Goal: Information Seeking & Learning: Learn about a topic

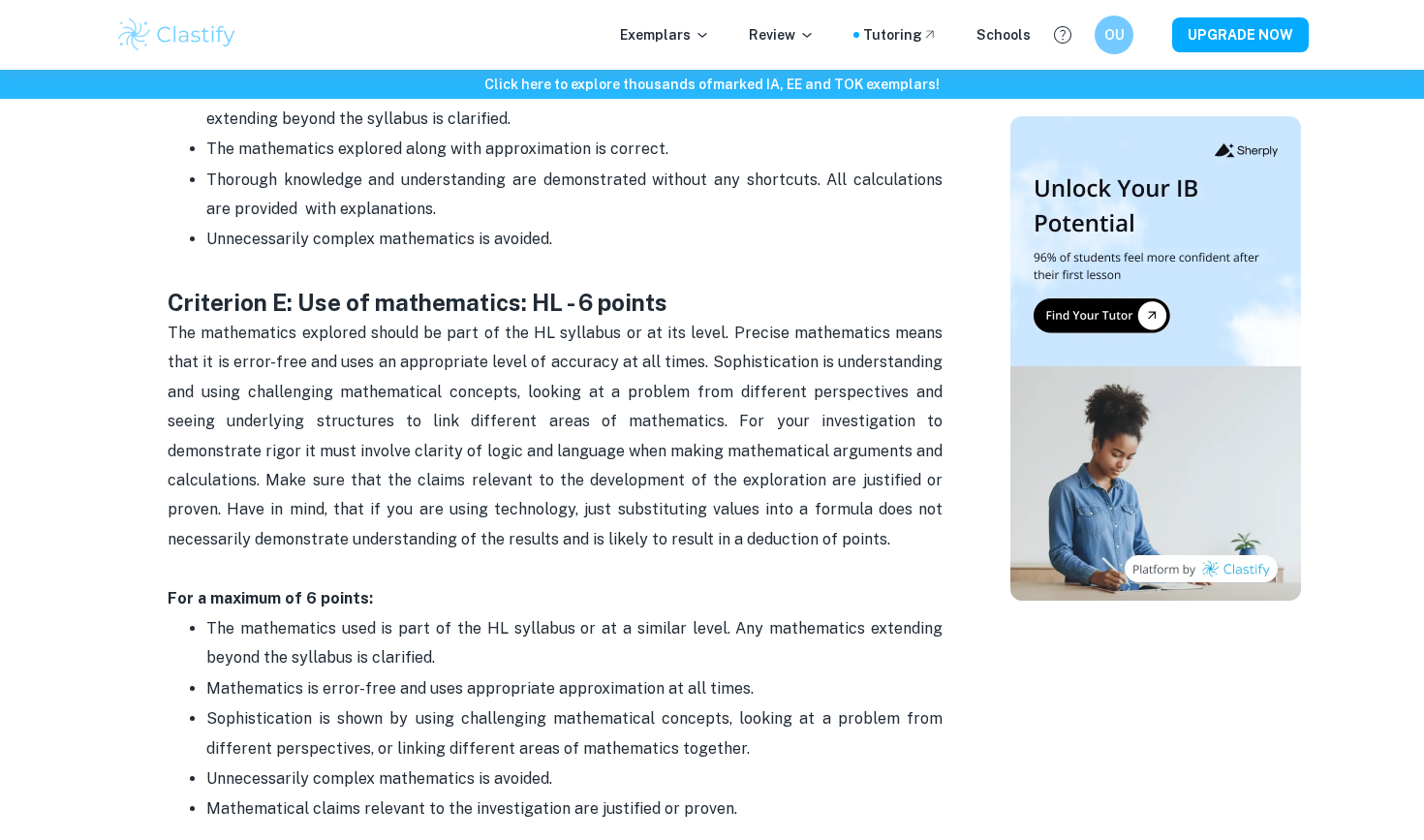
scroll to position [3817, 0]
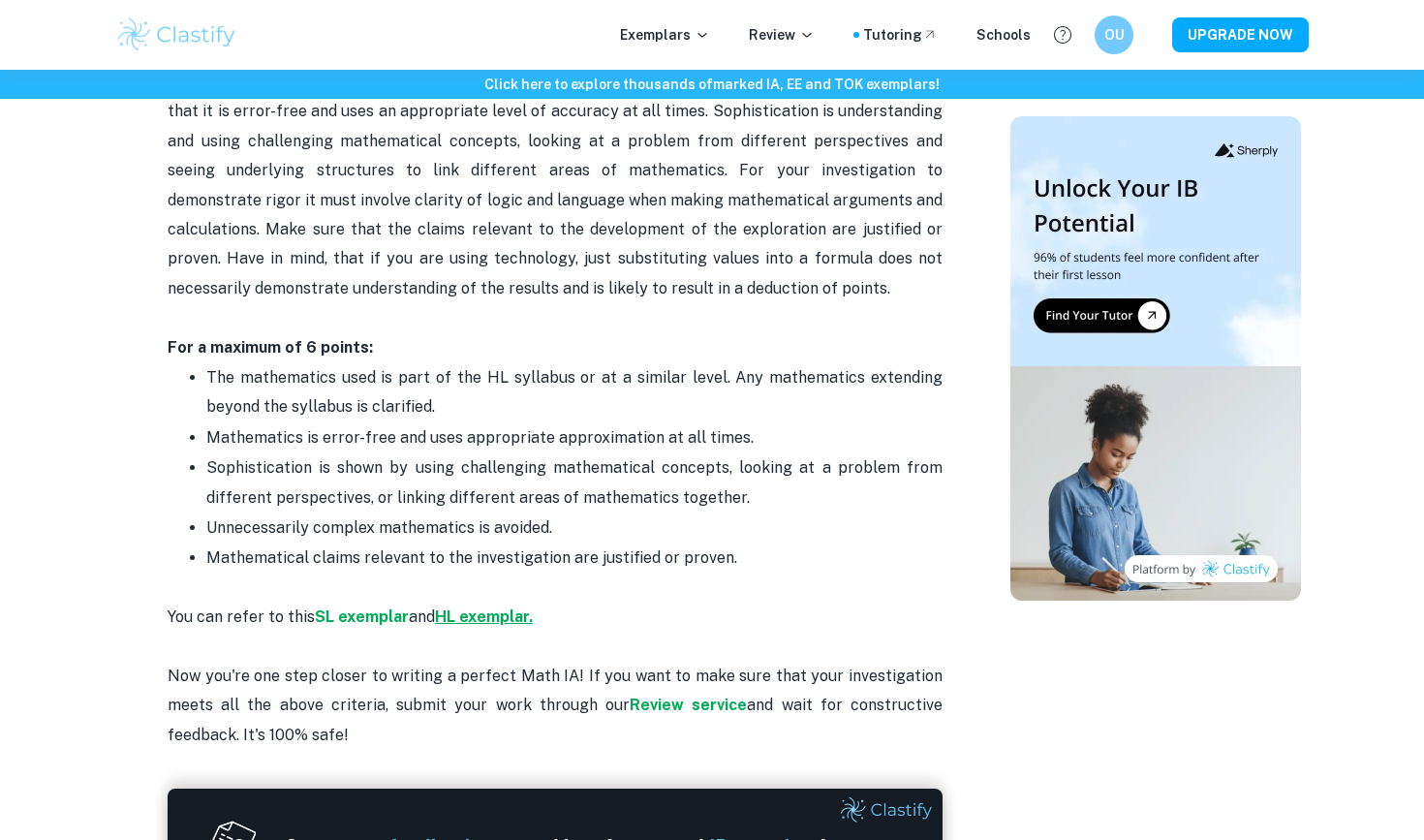
click at [459, 607] on strong "HL exemplar." at bounding box center [483, 616] width 97 height 19
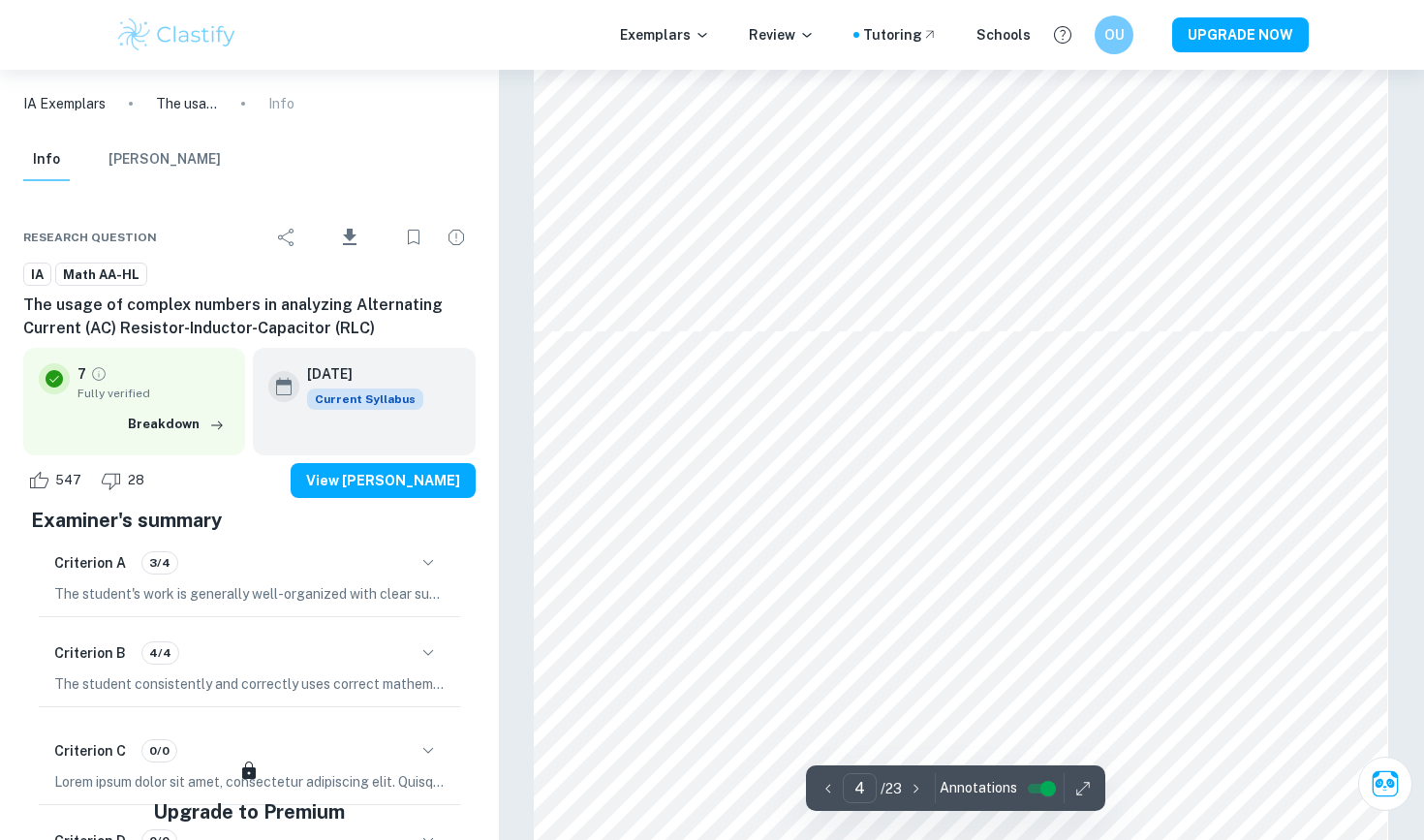
scroll to position [3617, 0]
type input "6"
click at [661, 39] on p "Exemplars" at bounding box center [665, 35] width 90 height 21
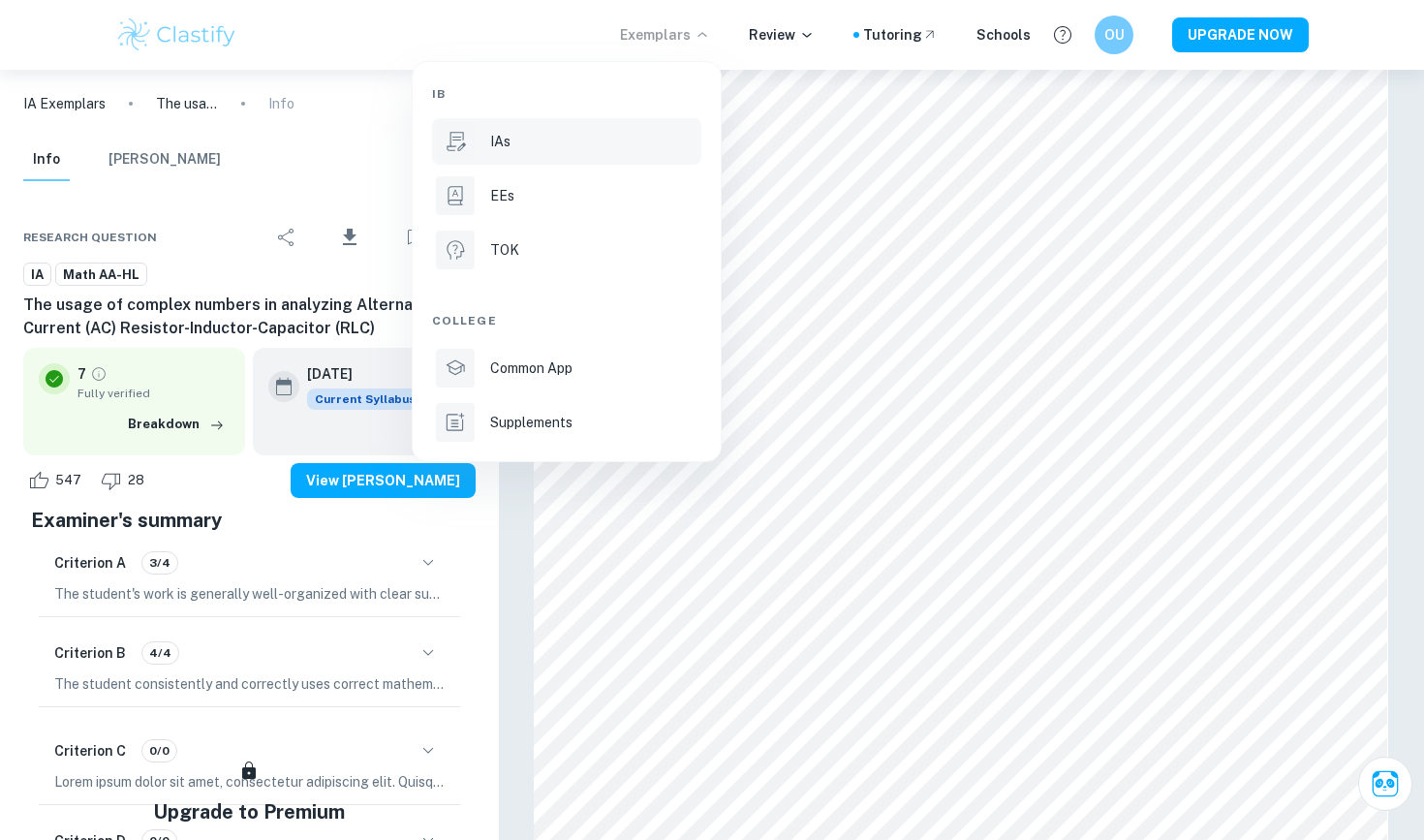
click at [570, 134] on div "IAs" at bounding box center [594, 141] width 208 height 21
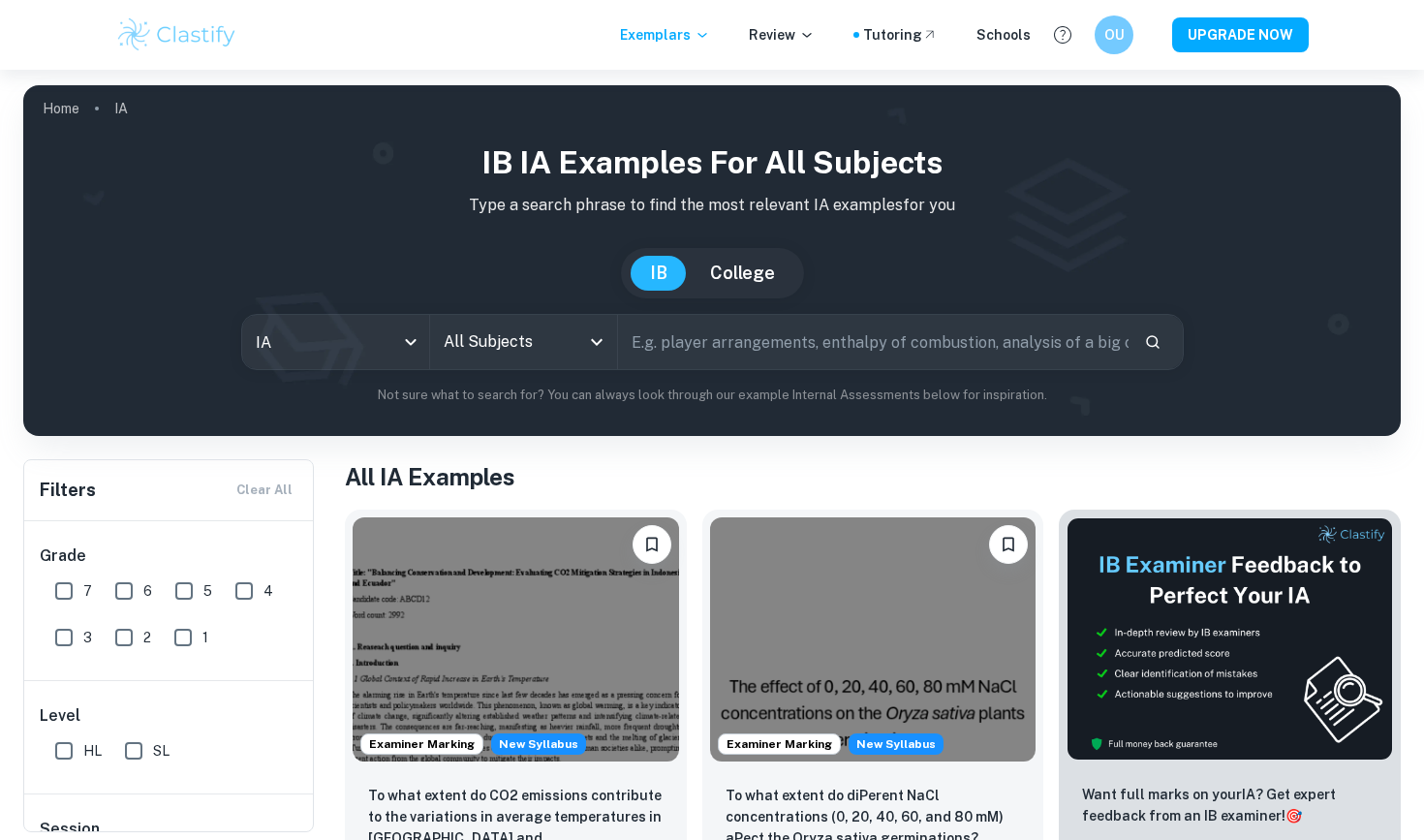
click at [543, 336] on input "All Subjects" at bounding box center [509, 342] width 140 height 37
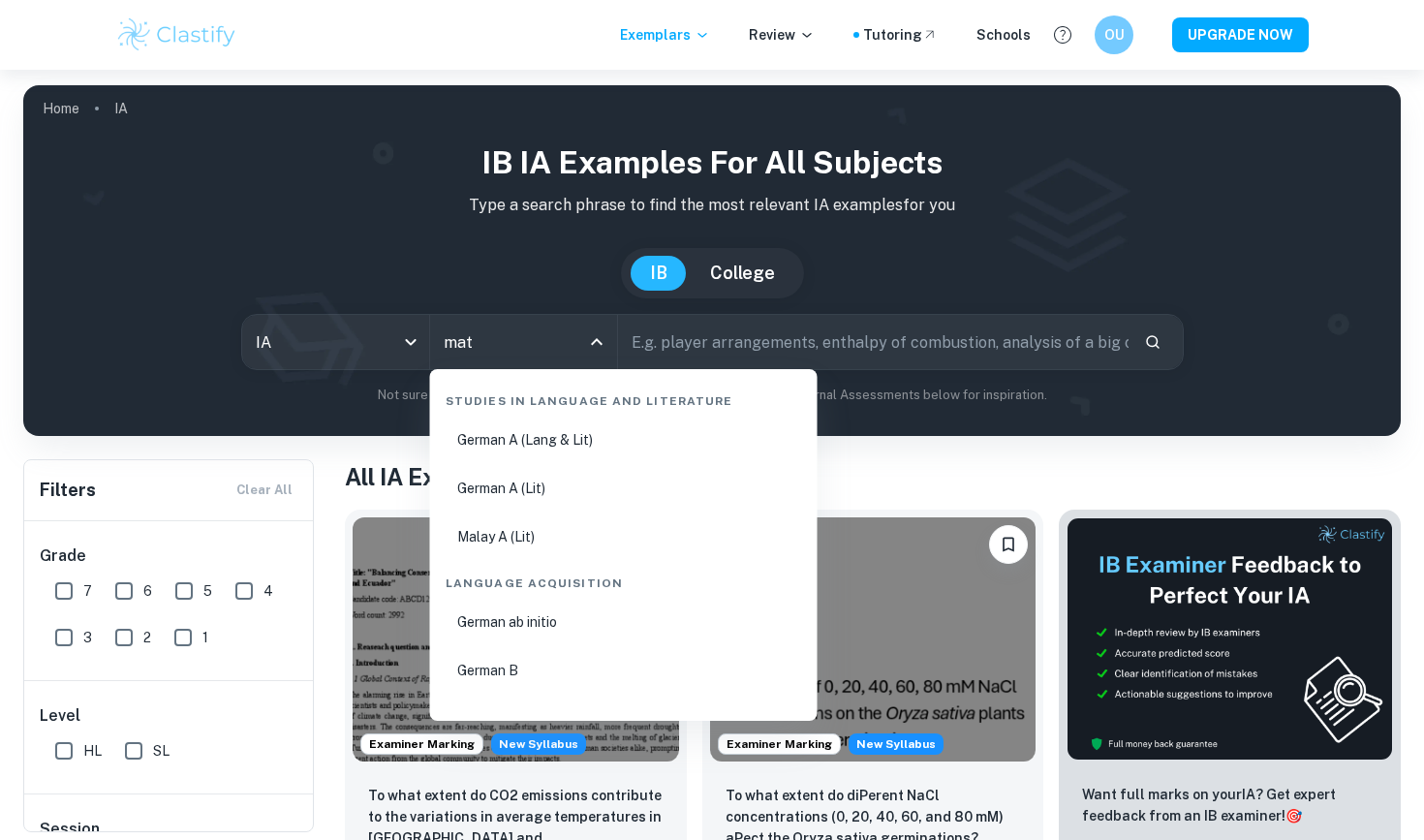
type input "math"
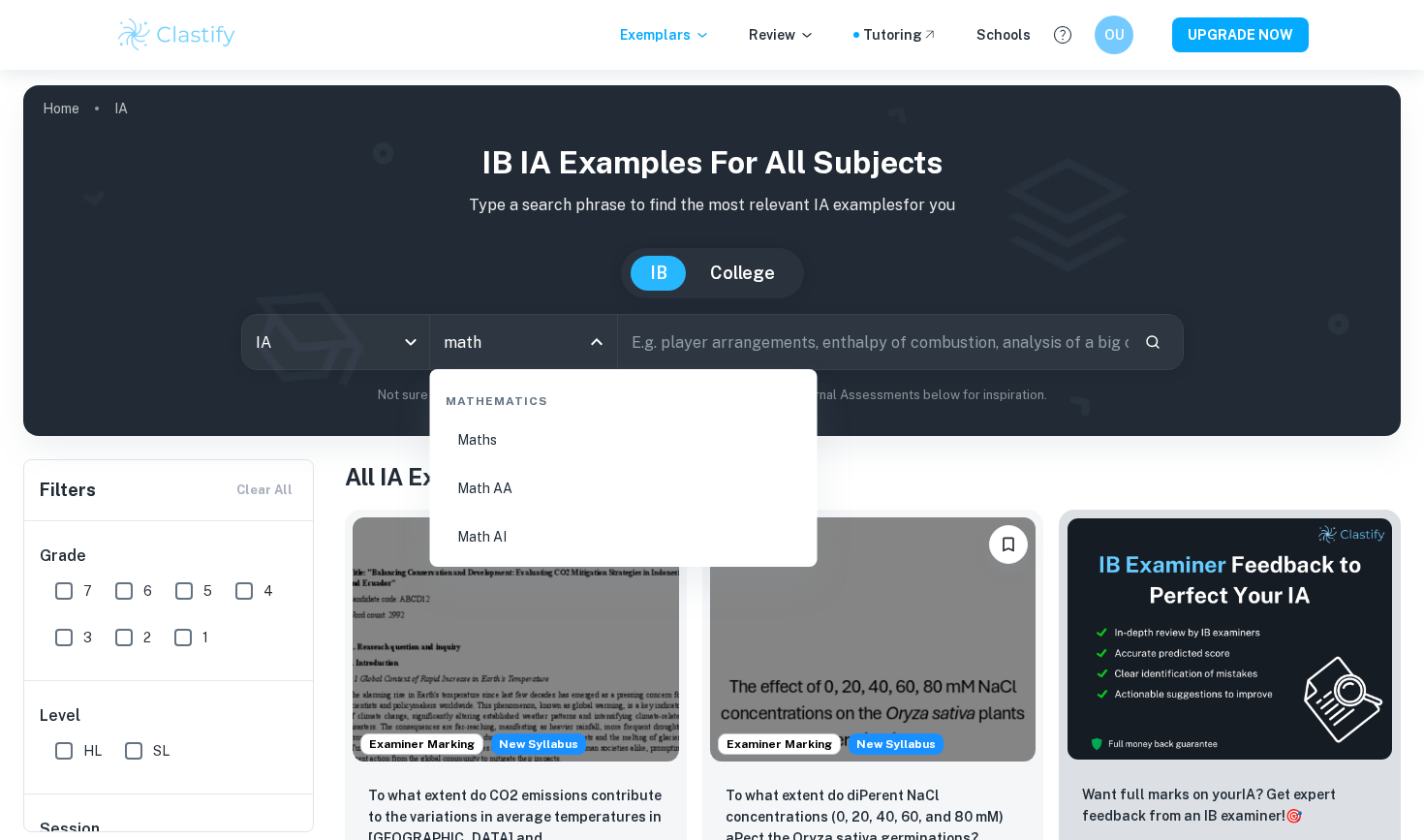
click at [517, 471] on li "Math AA" at bounding box center [624, 488] width 372 height 45
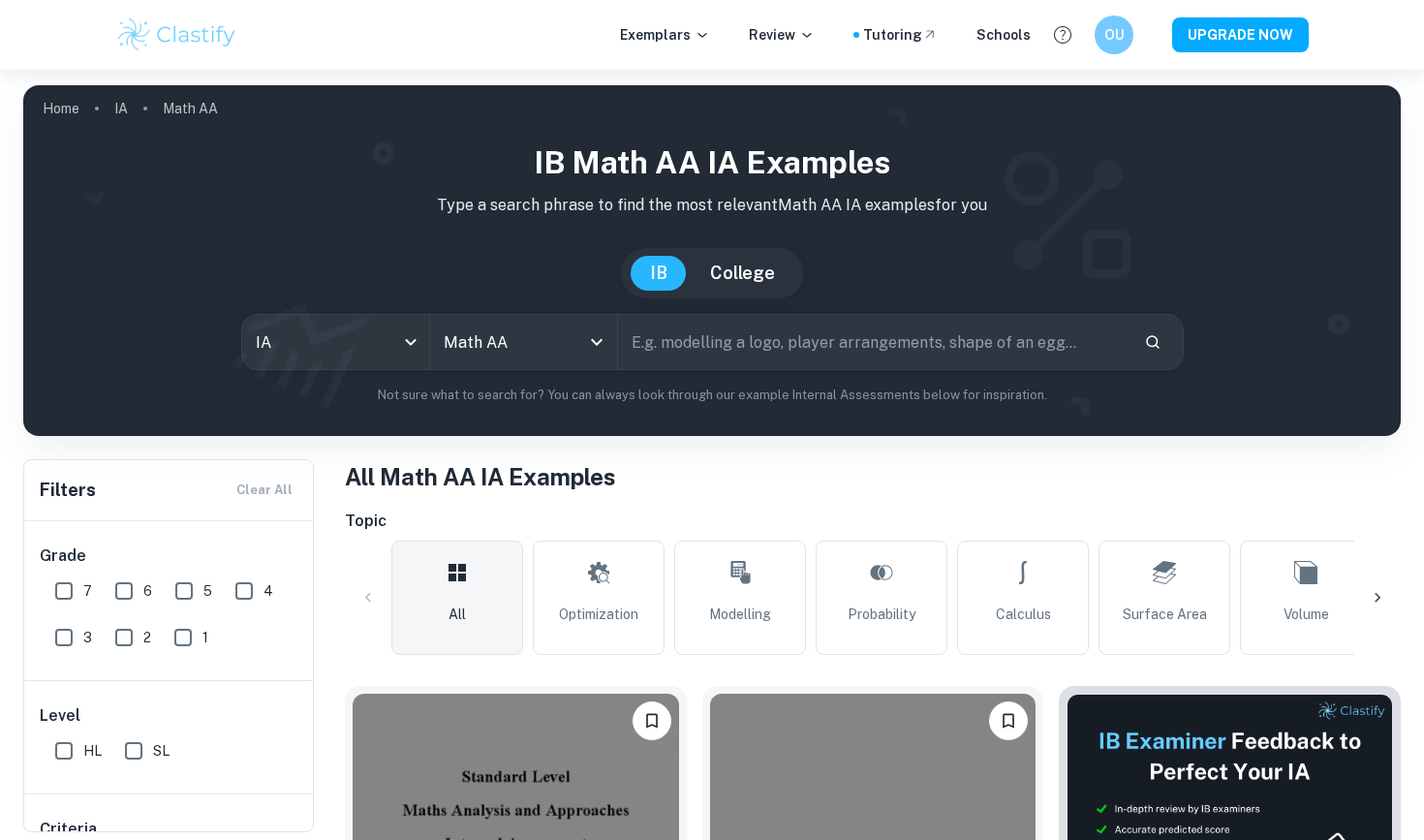
click at [721, 355] on input "text" at bounding box center [873, 342] width 511 height 55
type input "inverse kinematics"
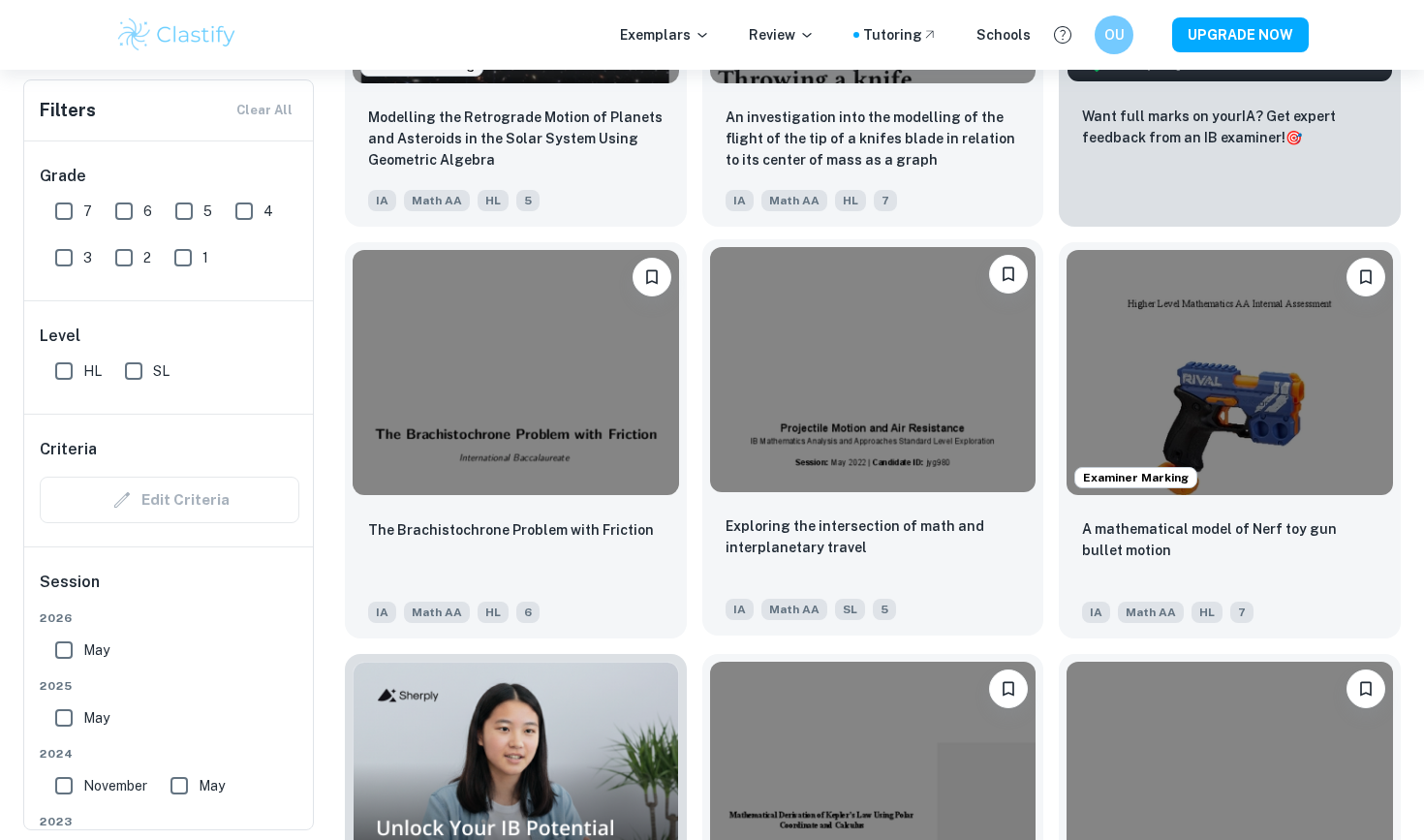
scroll to position [862, 0]
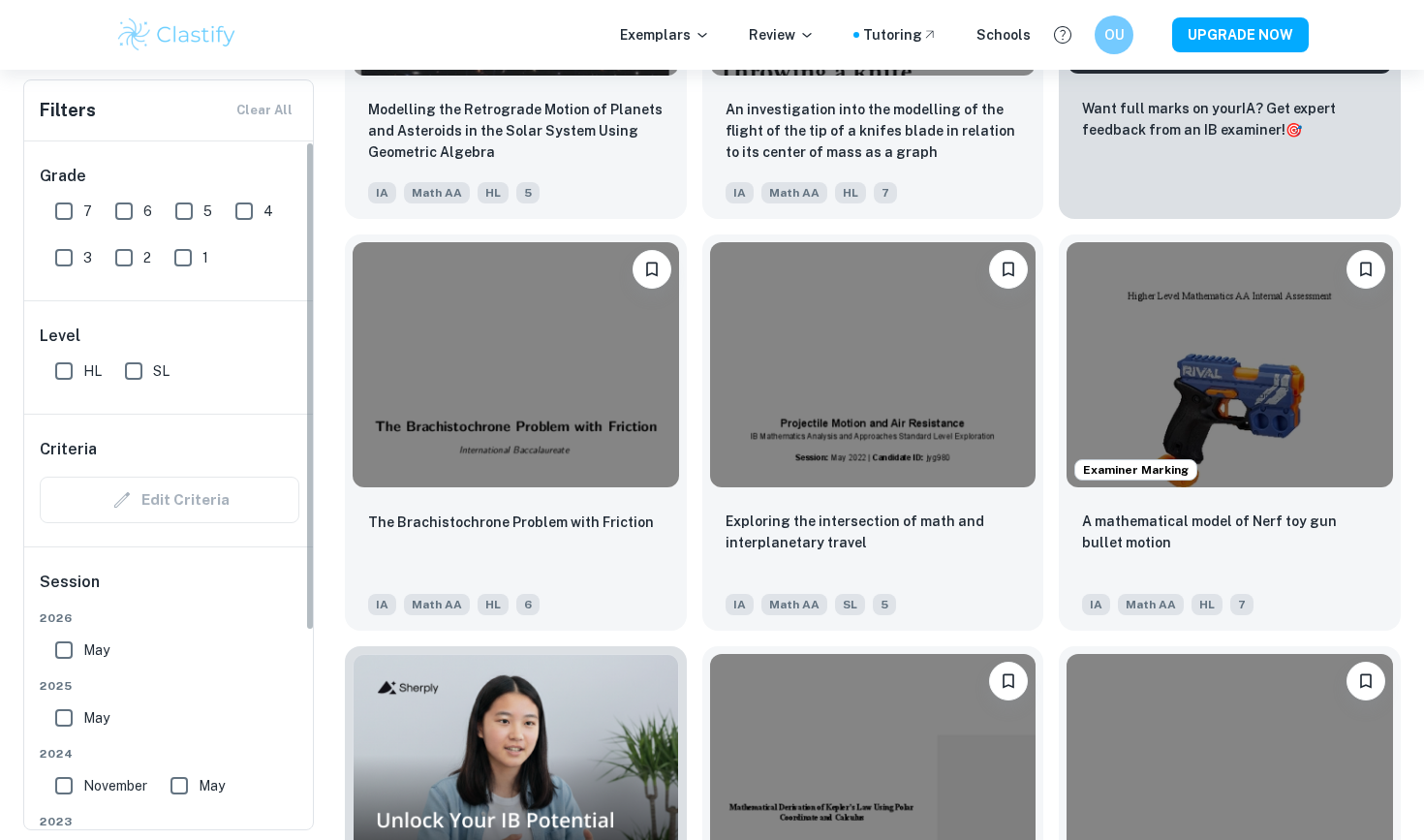
click at [75, 216] on input "7" at bounding box center [64, 211] width 39 height 39
checkbox input "true"
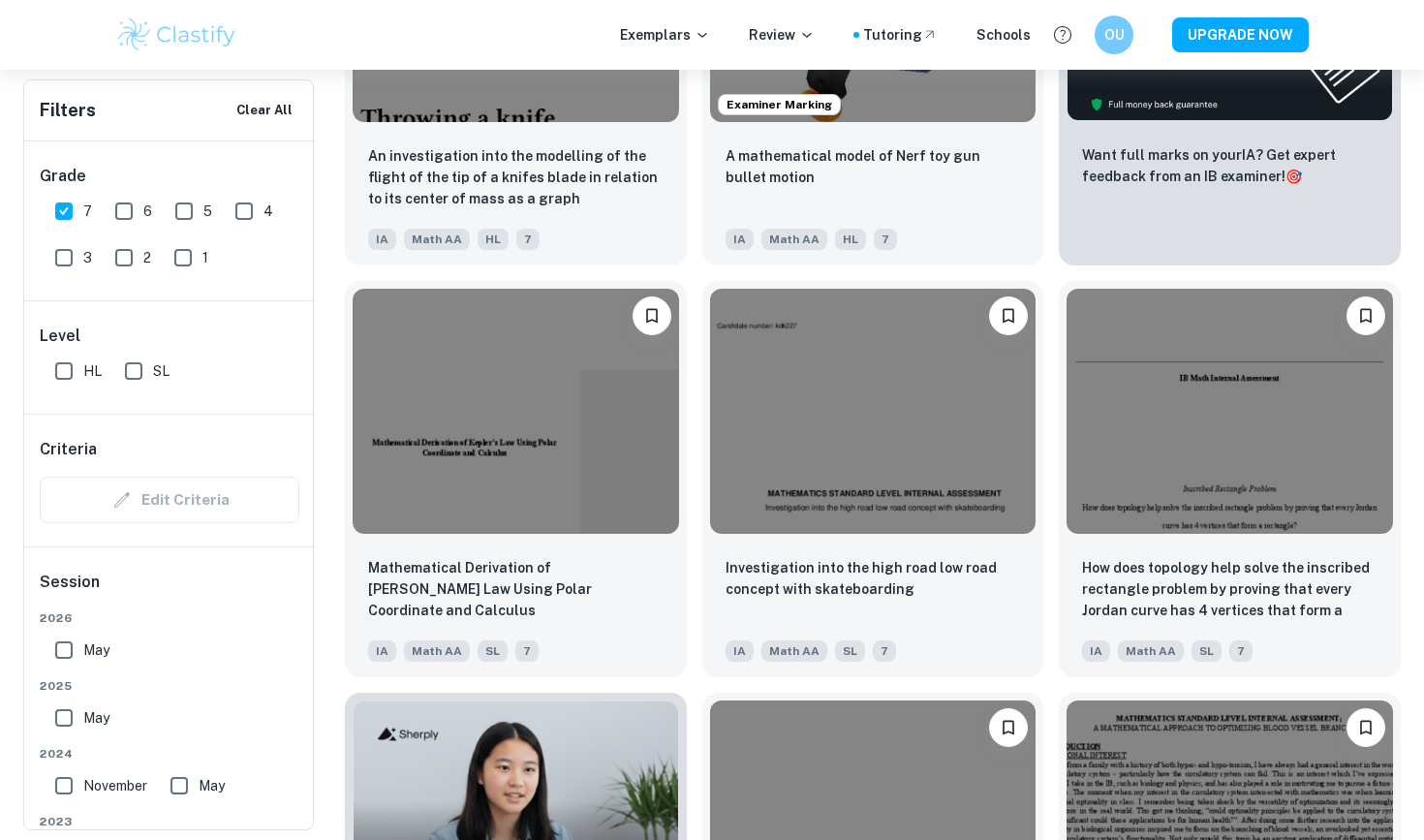
click at [73, 363] on input "HL" at bounding box center [64, 371] width 39 height 39
checkbox input "true"
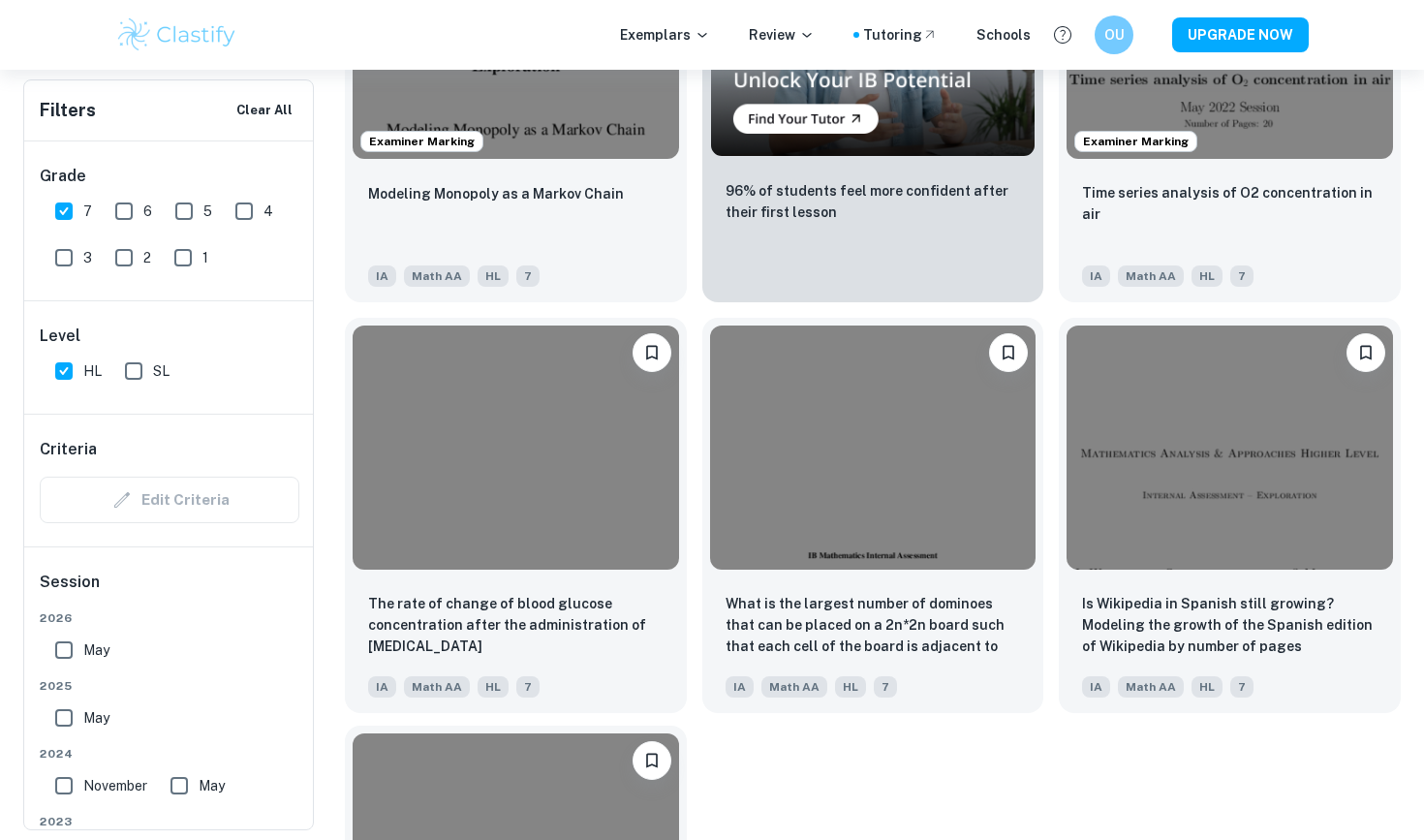
scroll to position [3709, 0]
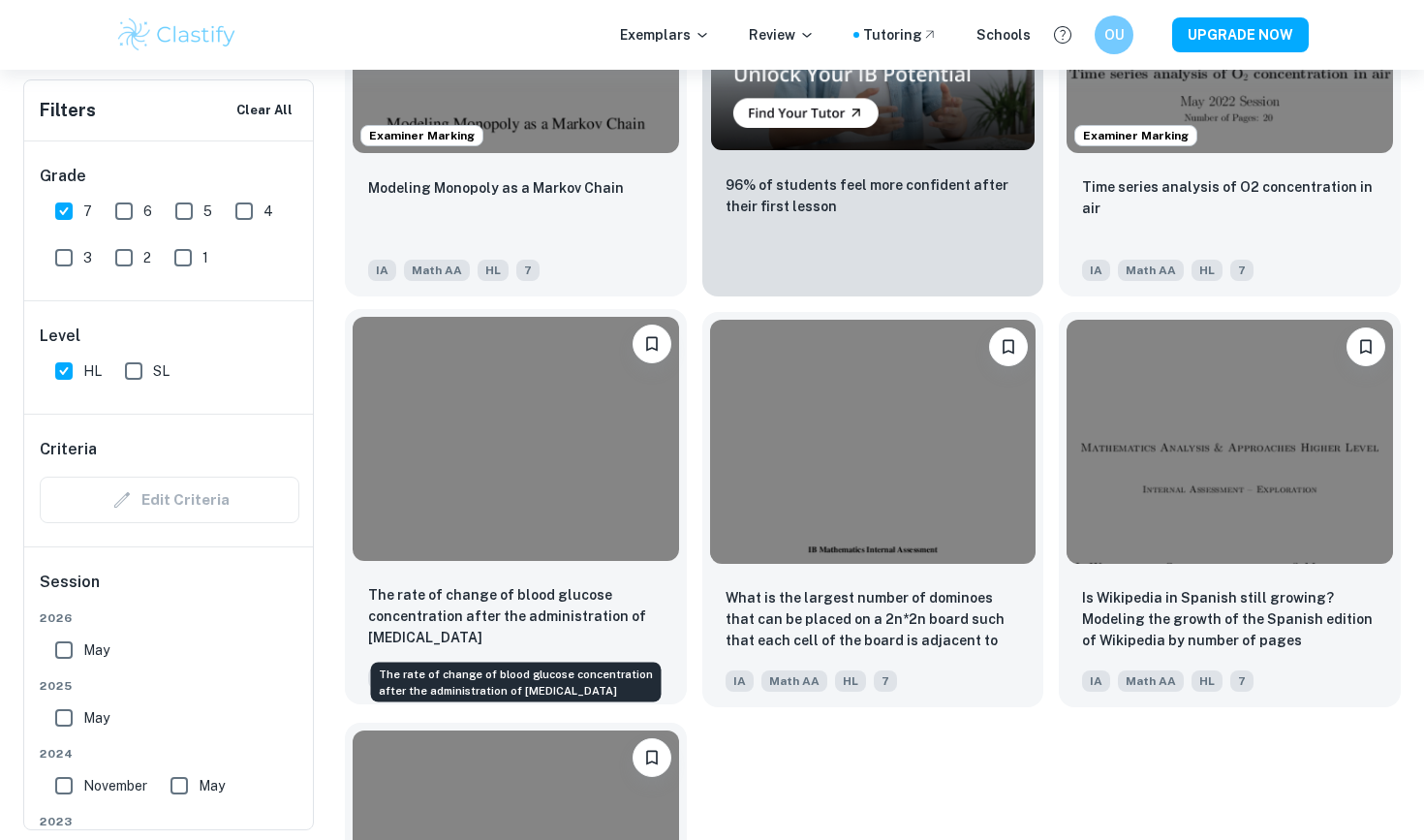
click at [531, 604] on p "The rate of change of blood glucose concentration after the administration of […" at bounding box center [516, 616] width 295 height 64
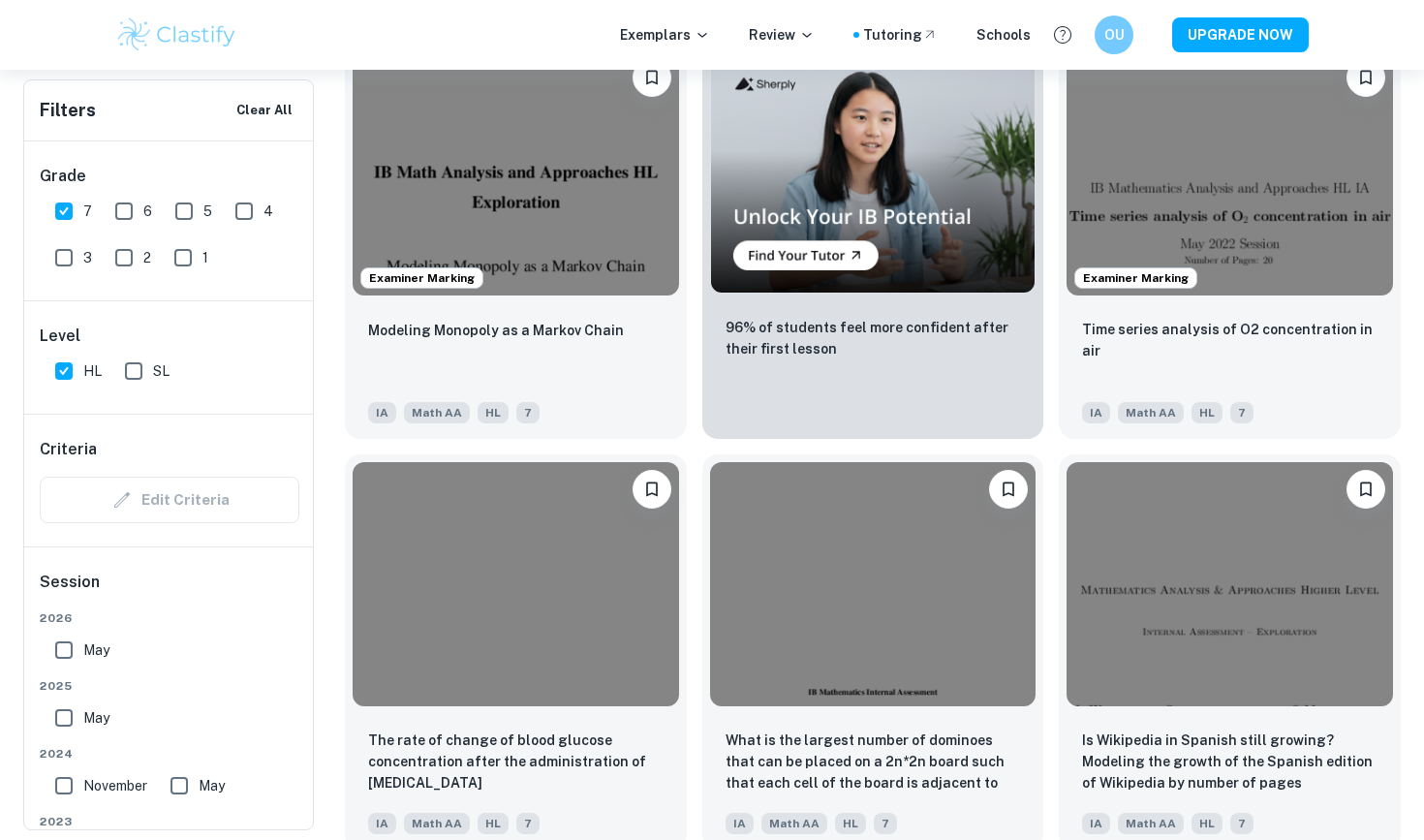
scroll to position [3564, 0]
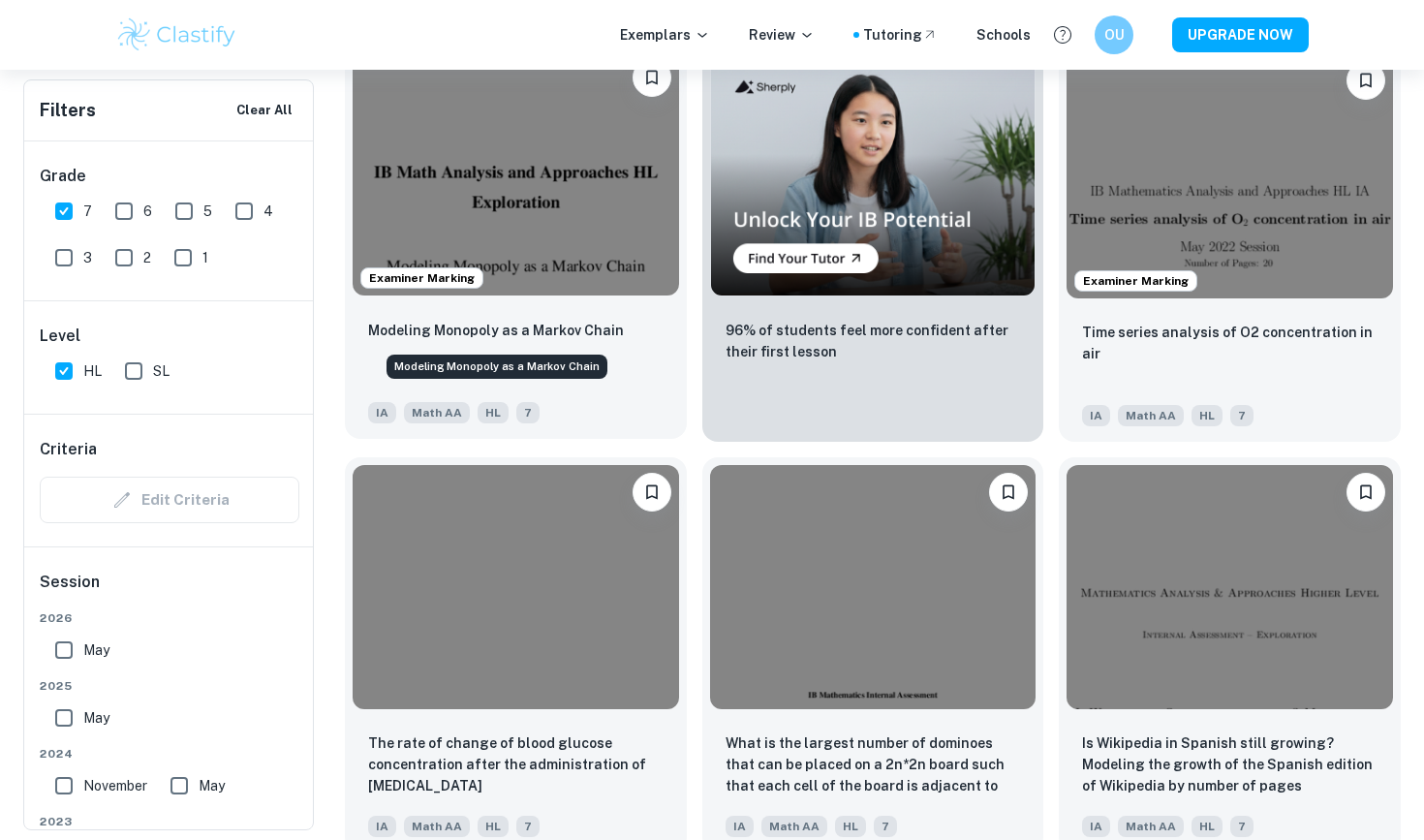
click at [516, 329] on p "Modeling Monopoly as a Markov Chain" at bounding box center [496, 330] width 255 height 21
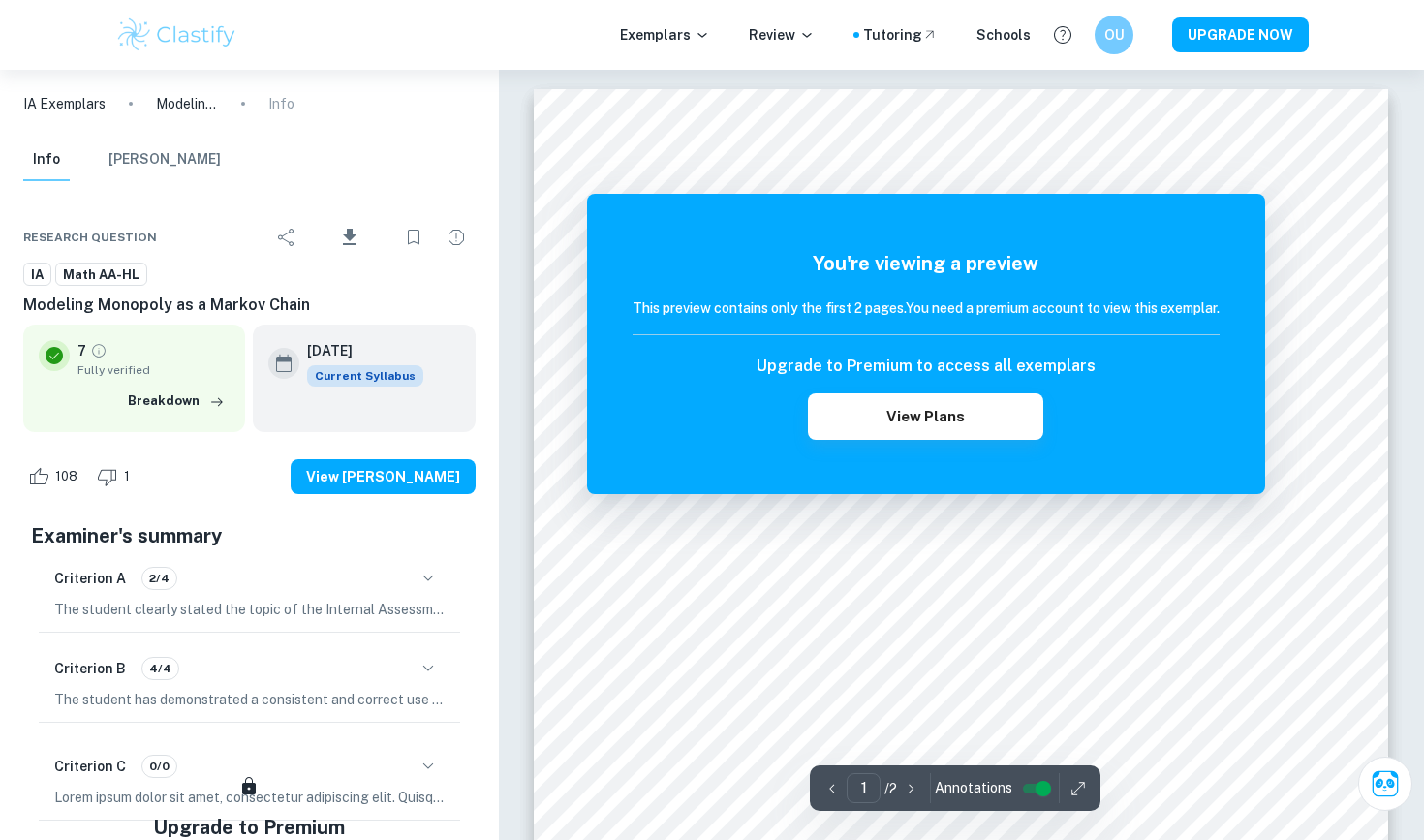
click at [419, 583] on icon "button" at bounding box center [428, 578] width 23 height 23
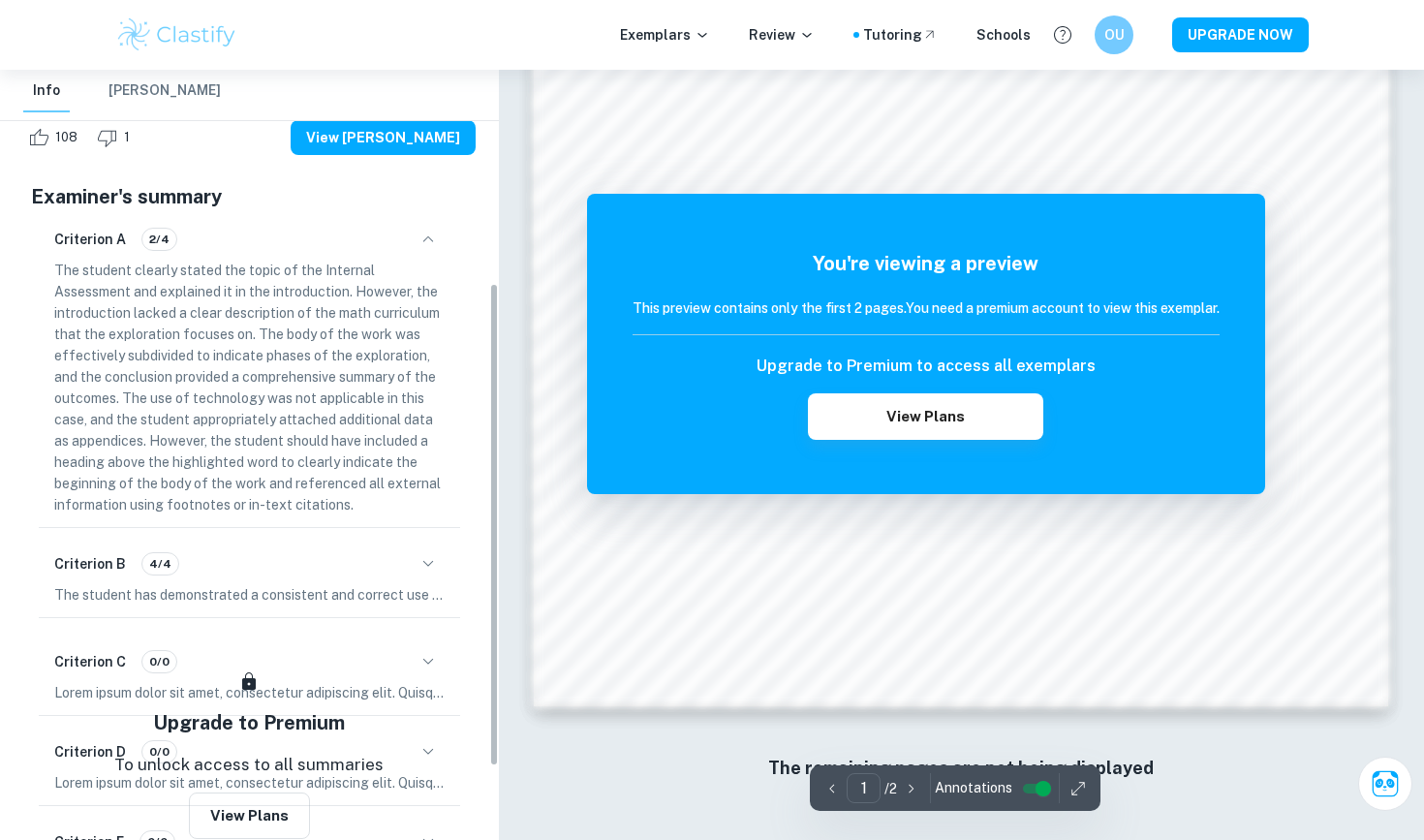
scroll to position [1603, 0]
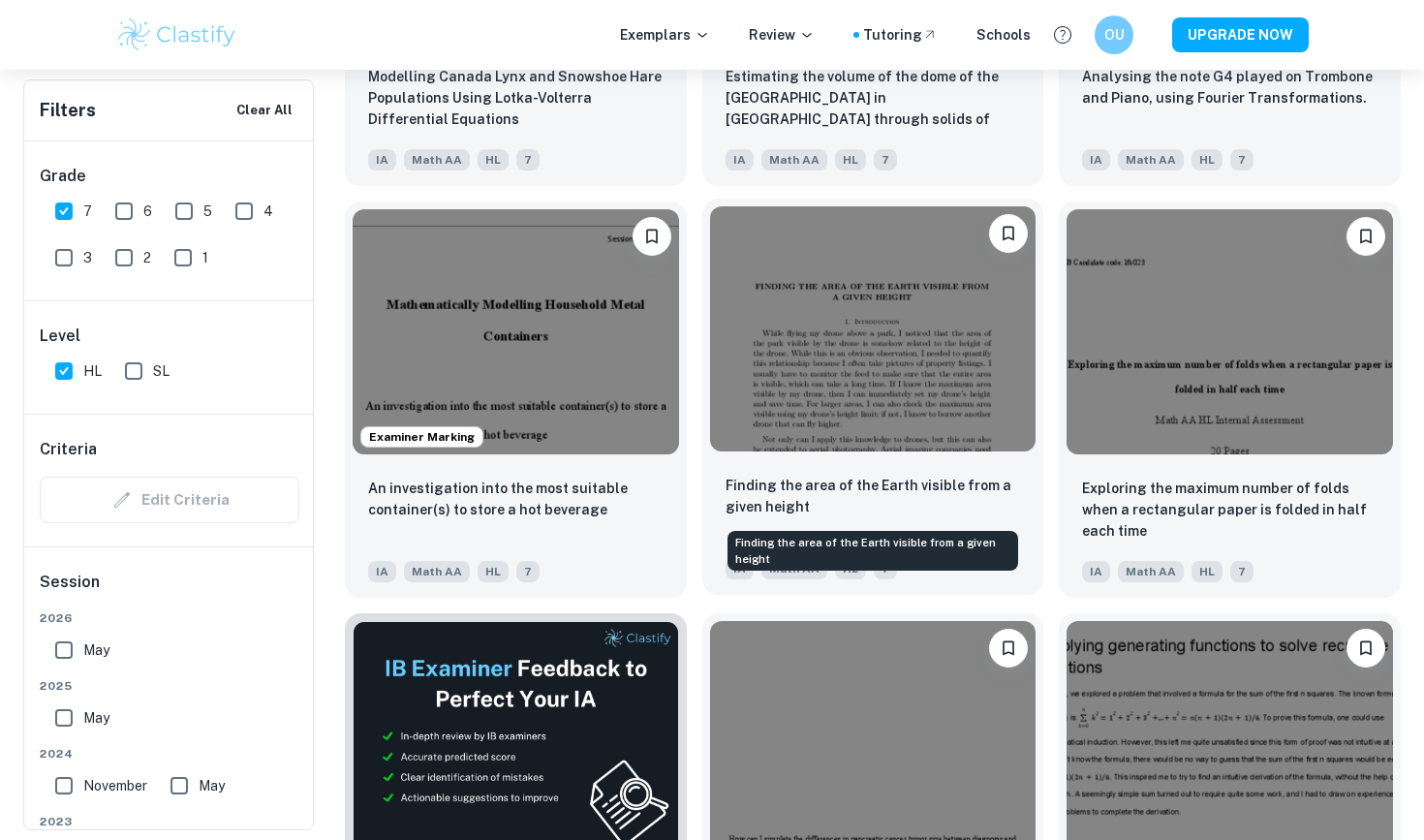
scroll to position [2545, 0]
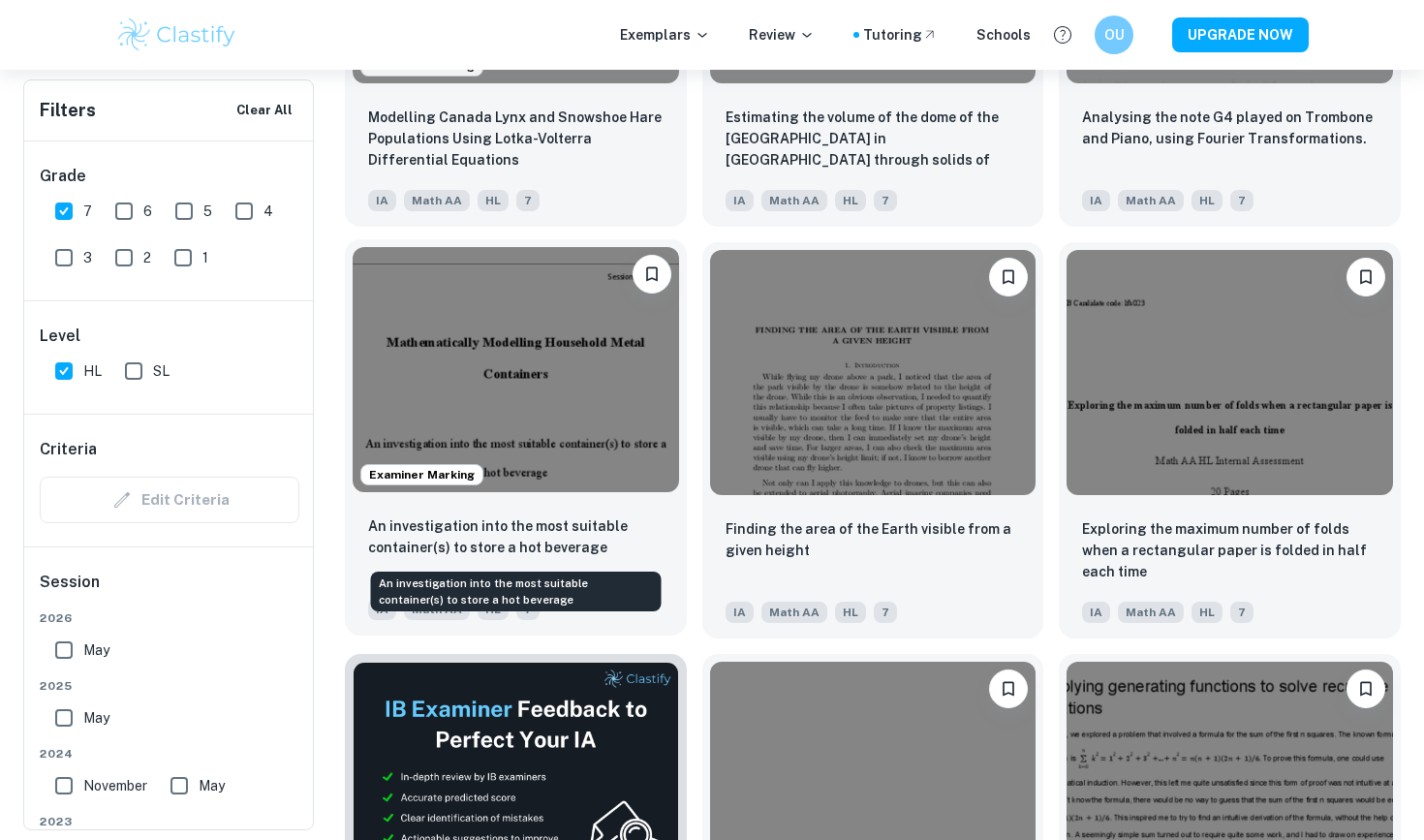
click at [501, 548] on p "An investigation into the most suitable container(s) to store a hot beverage" at bounding box center [516, 537] width 295 height 43
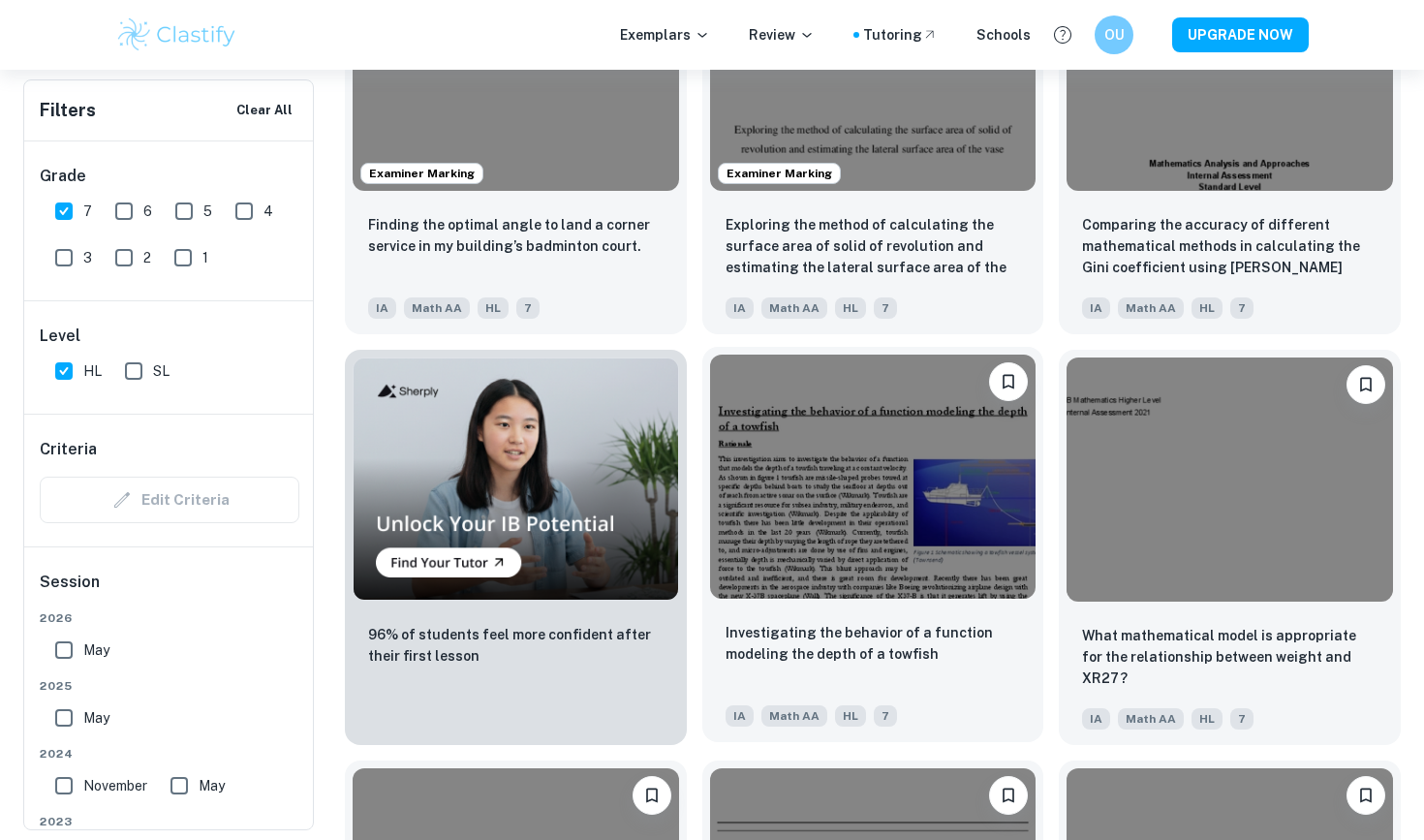
scroll to position [1098, 0]
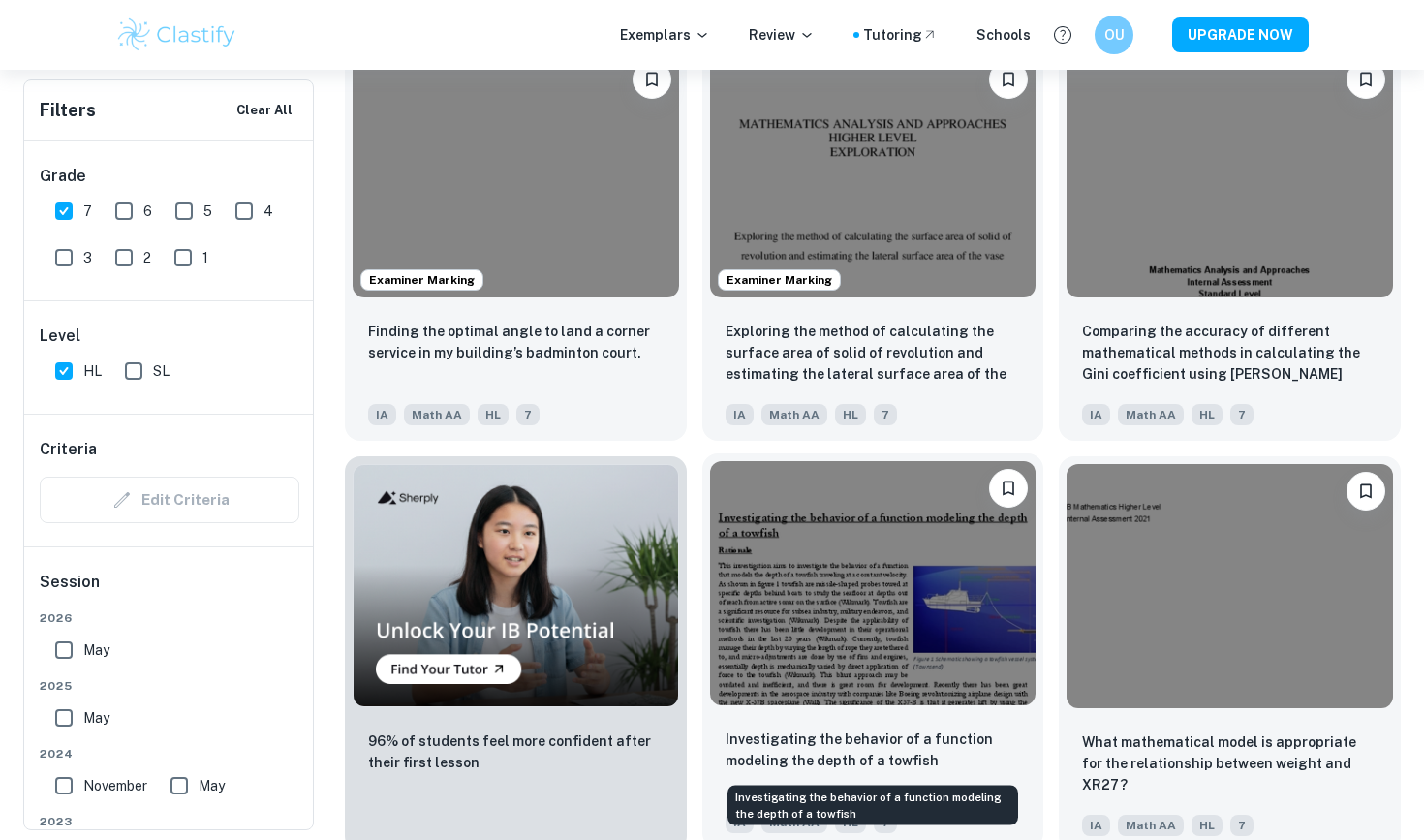
click at [820, 732] on p "Investigating the behavior of a function modeling the depth of a towfish" at bounding box center [872, 749] width 295 height 43
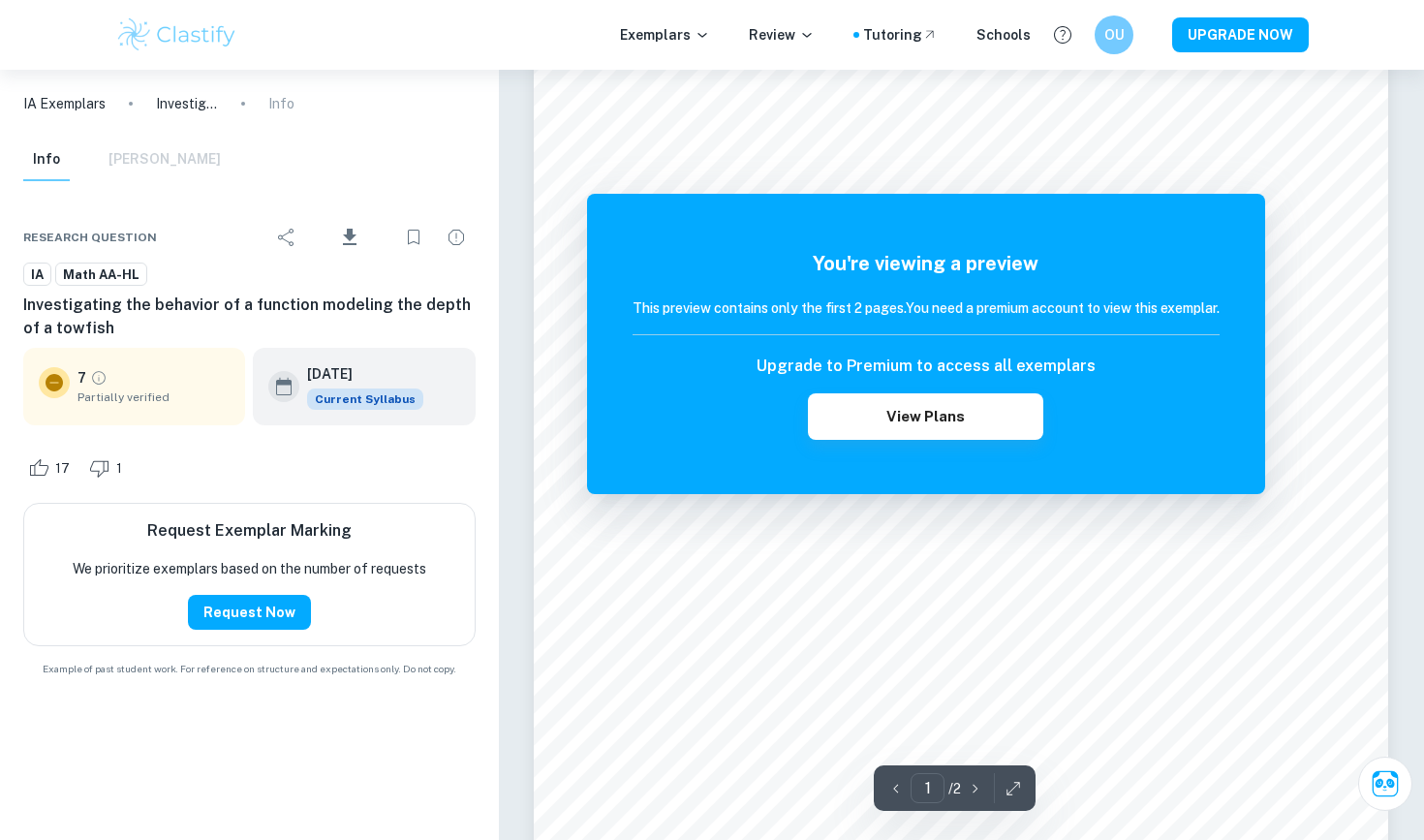
scroll to position [315, 0]
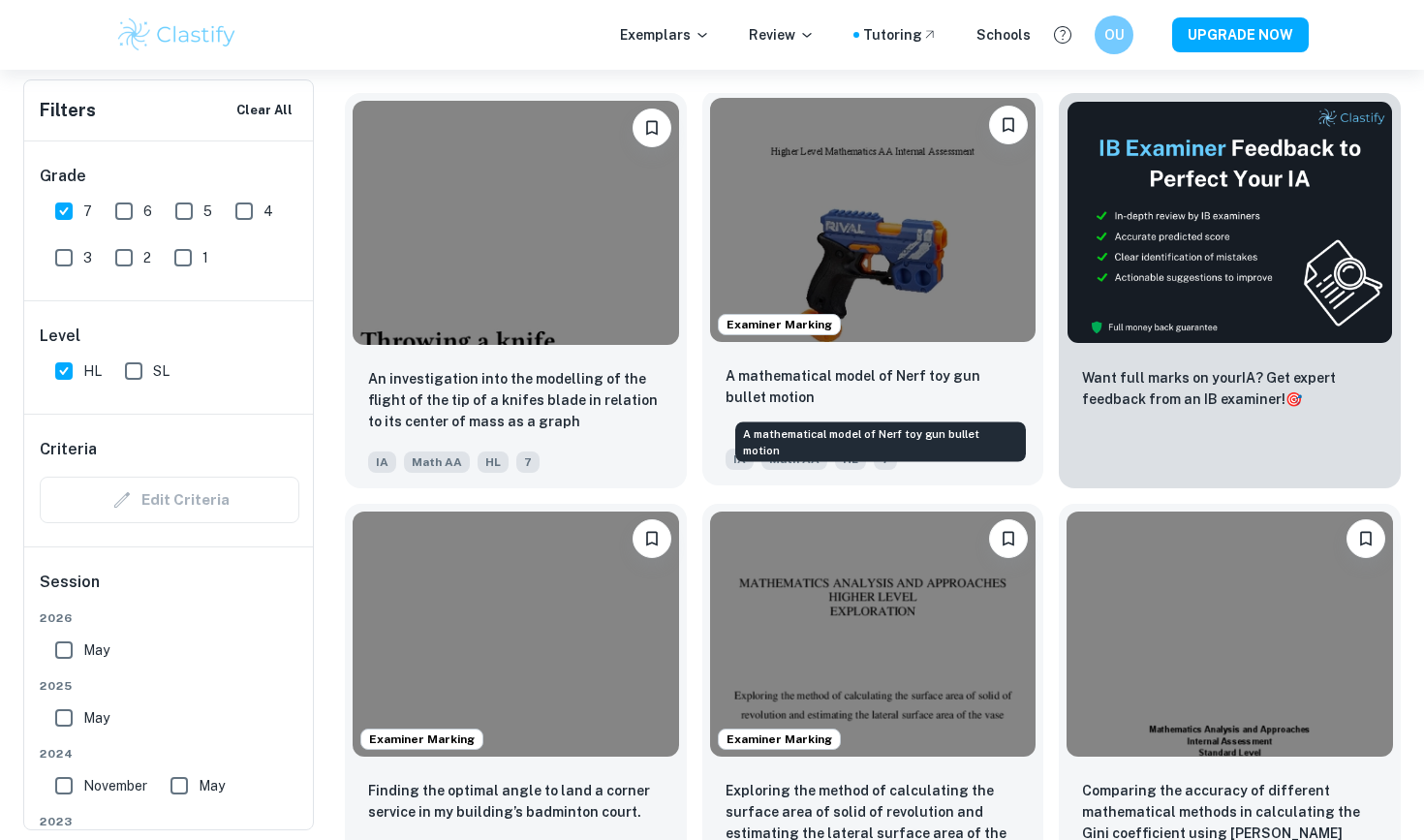
scroll to position [742, 0]
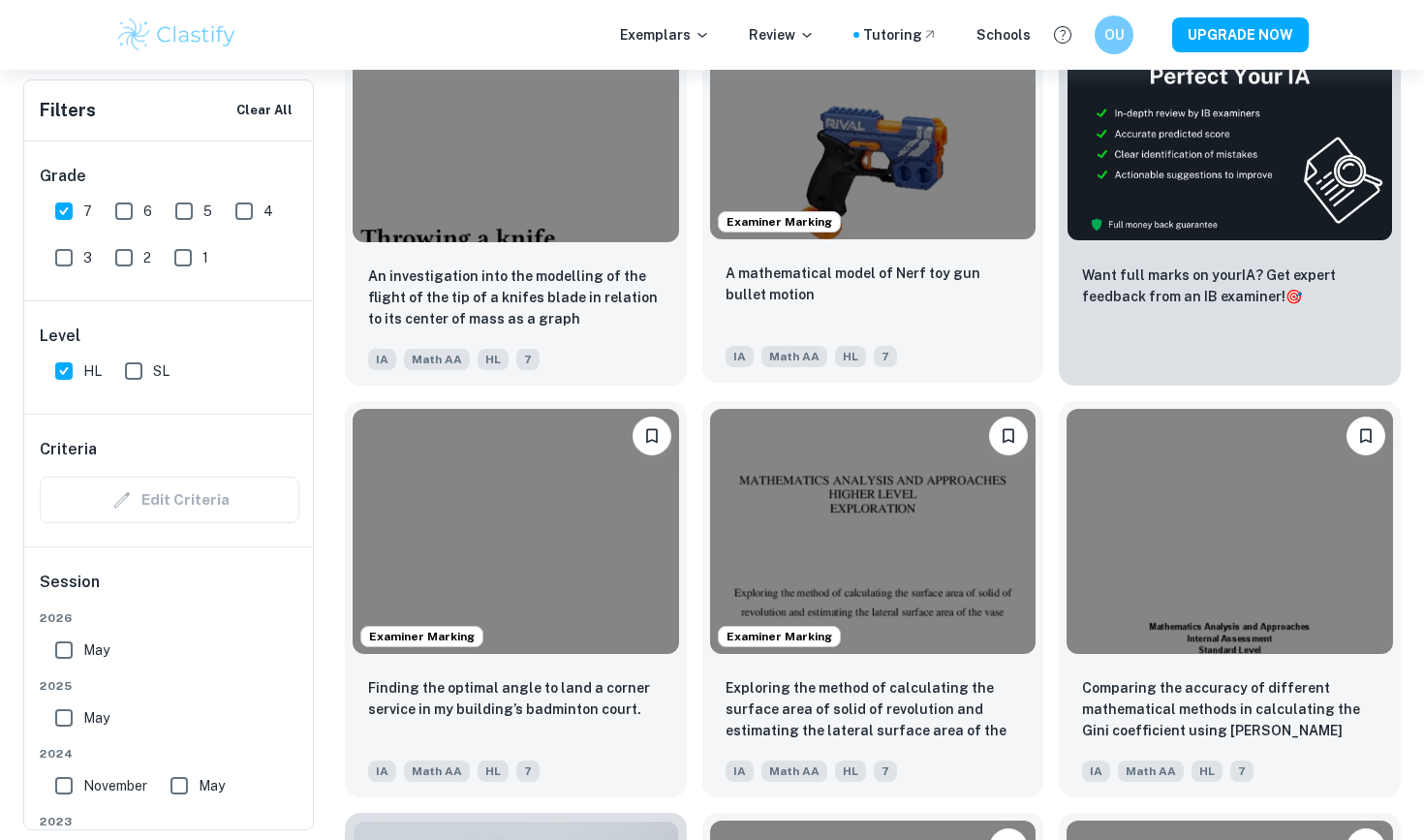
click at [832, 261] on div "A mathematical model of Nerf toy gun bullet motion IA Math AA HL 7" at bounding box center [873, 314] width 342 height 135
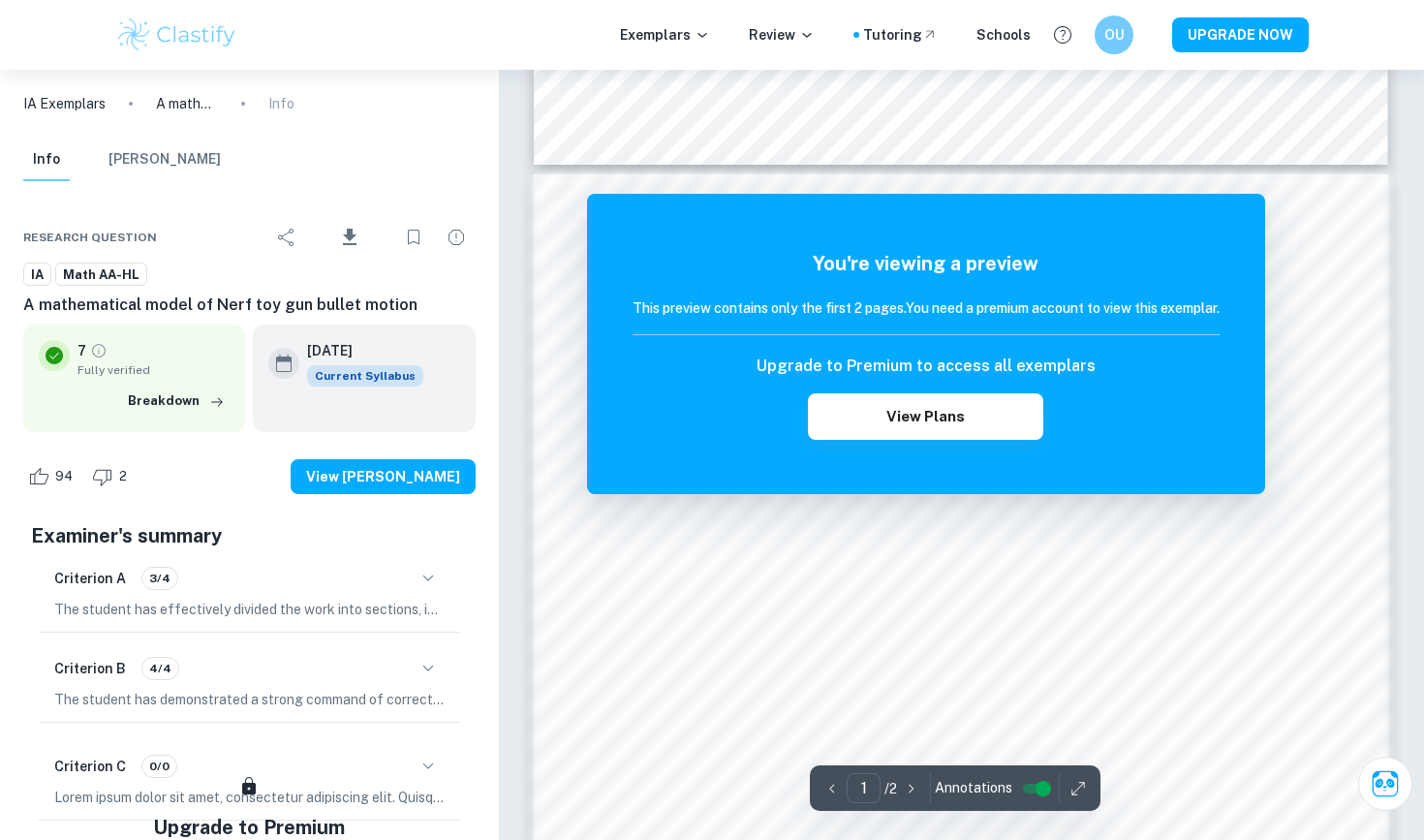
scroll to position [1135, 0]
